Goal: Task Accomplishment & Management: Manage account settings

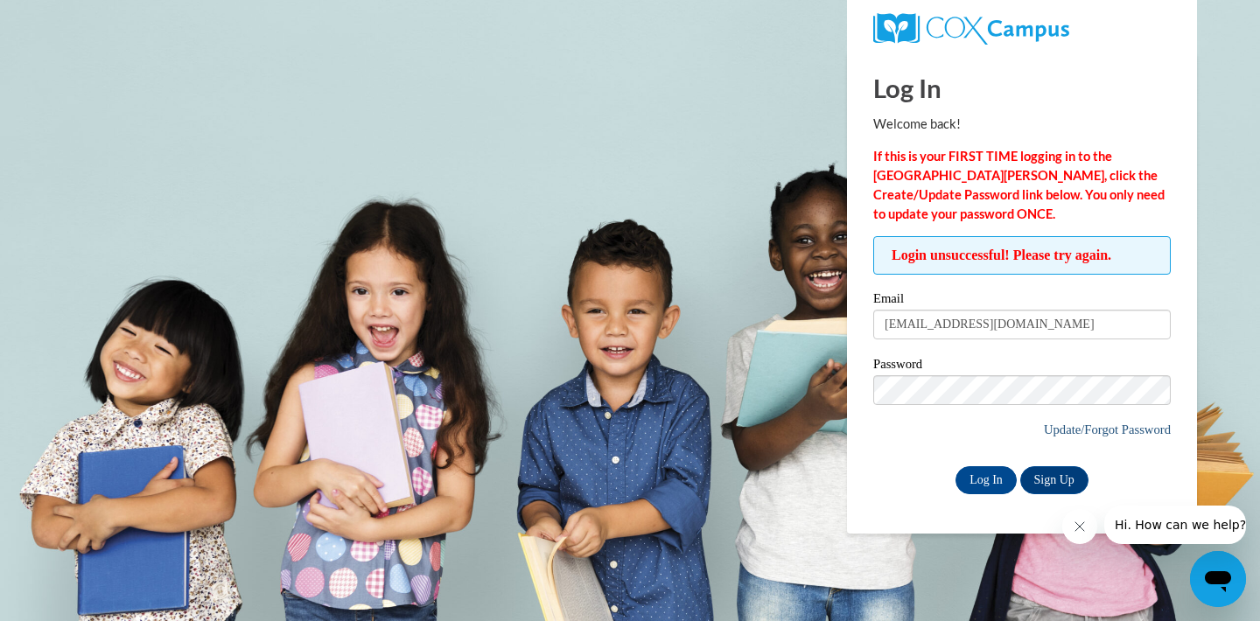
click at [1069, 433] on link "Update/Forgot Password" at bounding box center [1107, 430] width 127 height 14
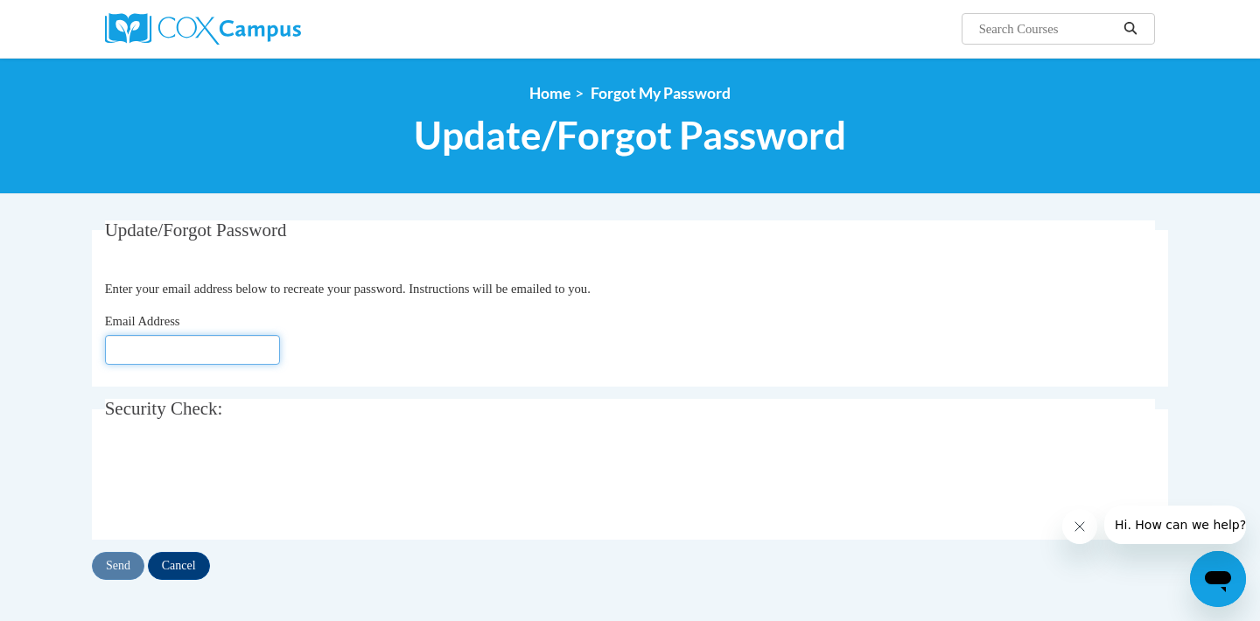
type input "jveisc22@gmail.com"
click button "Refresh captcha" at bounding box center [0, 0] width 0 height 0
click at [120, 563] on input "Send" at bounding box center [118, 566] width 52 height 28
click at [130, 563] on input "Send" at bounding box center [118, 566] width 52 height 28
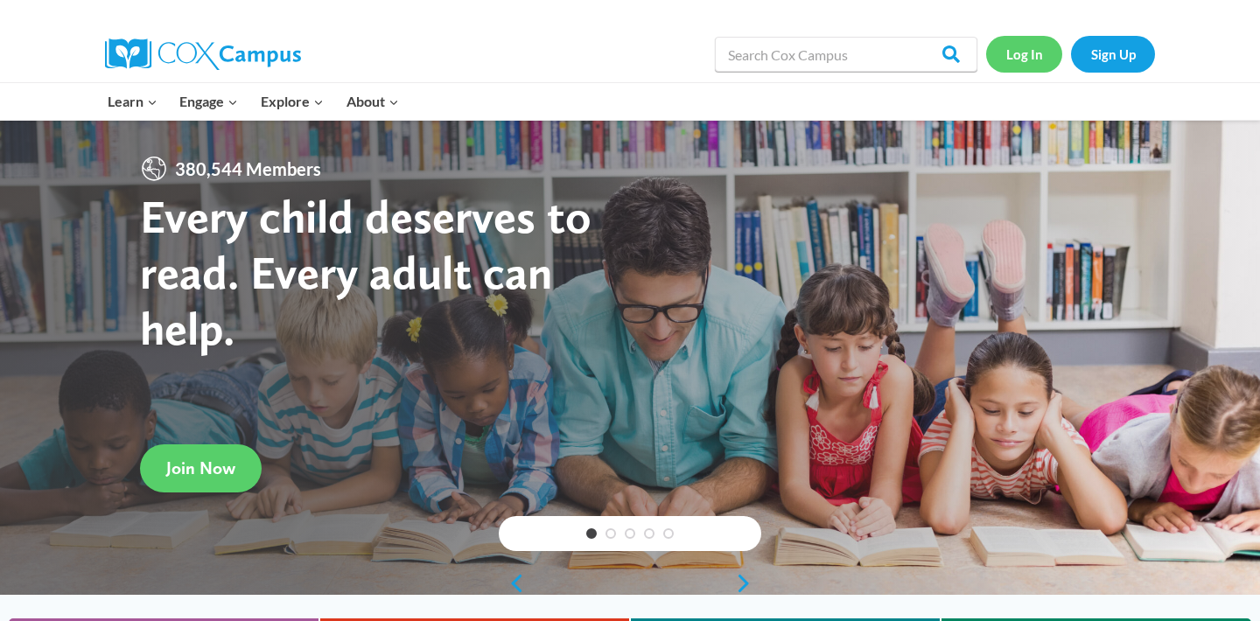
click at [1012, 50] on link "Log In" at bounding box center [1024, 54] width 76 height 36
